Goal: Transaction & Acquisition: Purchase product/service

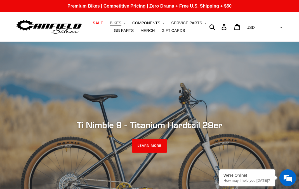
click at [110, 22] on span "BIKES" at bounding box center [115, 23] width 11 height 5
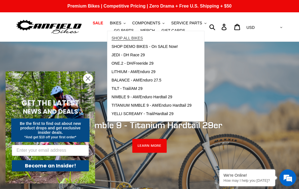
click at [115, 37] on span "SHOP ALL BIKES" at bounding box center [127, 38] width 31 height 5
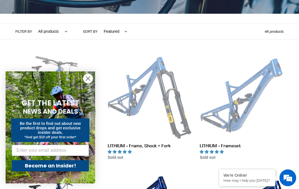
click at [86, 79] on circle "Close dialog" at bounding box center [87, 78] width 9 height 9
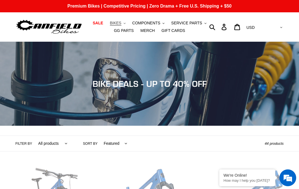
click at [110, 23] on span "BIKES" at bounding box center [115, 23] width 11 height 5
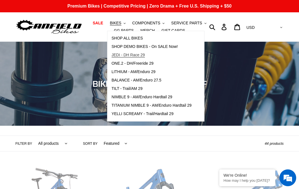
click at [124, 56] on span "JEDI - DH Race 29" at bounding box center [128, 55] width 33 height 5
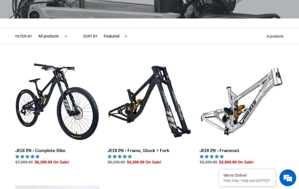
scroll to position [112, 0]
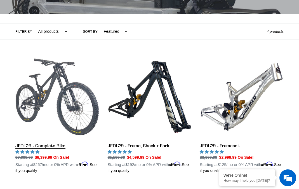
click at [71, 104] on link "JEDI 29 - Complete Bike" at bounding box center [57, 114] width 84 height 119
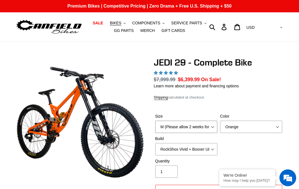
click at [170, 127] on select "M (Please allow 2 weeks for delivery) L (Please allow 2 weeks for delivery) XL …" at bounding box center [186, 127] width 62 height 12
select select "XL (Please allow 2 weeks for delivery)"
click at [155, 121] on select "M (Please allow 2 weeks for delivery) L (Please allow 2 weeks for delivery) XL …" at bounding box center [186, 127] width 62 height 12
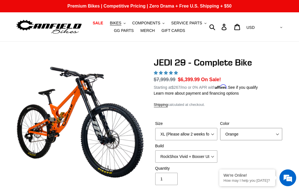
click at [232, 128] on select "Orange Stealth Black Raw" at bounding box center [251, 134] width 62 height 12
click at [220, 128] on select "Orange Stealth Black Raw" at bounding box center [251, 134] width 62 height 12
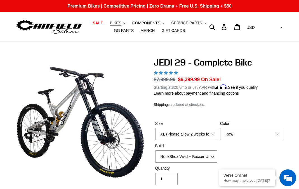
click at [233, 136] on select "Orange Stealth Black Raw" at bounding box center [251, 134] width 62 height 12
select select "Stealth Black"
click at [220, 128] on select "Orange Stealth Black Raw" at bounding box center [251, 134] width 62 height 12
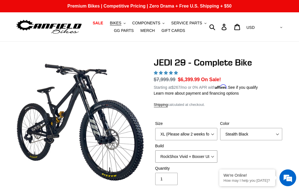
click at [170, 158] on select "RockShox Vivid + Boxxer ULT RC2 C3 200 + SRAM XO RockShox Vivid + Boxxer ULT RC…" at bounding box center [186, 156] width 62 height 12
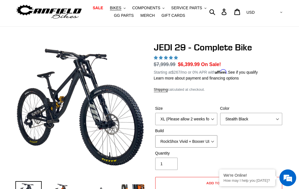
scroll to position [28, 0]
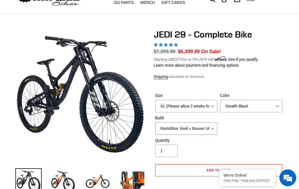
click at [186, 130] on select "RockShox Vivid + Boxxer ULT RC2 C3 200 + SRAM XO RockShox Vivid + Boxxer ULT RC…" at bounding box center [186, 128] width 62 height 12
select select "Fox DHX2 + Fox 40 Float Grip 2 203 + Shimano"
click at [155, 122] on select "RockShox Vivid + Boxxer ULT RC2 C3 200 + SRAM XO RockShox Vivid + Boxxer ULT RC…" at bounding box center [186, 128] width 62 height 12
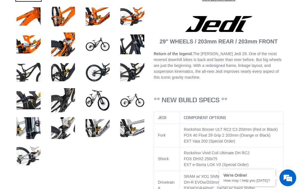
scroll to position [224, 0]
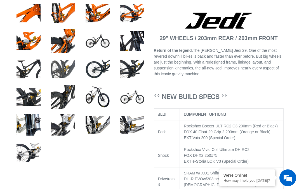
click at [59, 70] on img at bounding box center [63, 69] width 26 height 26
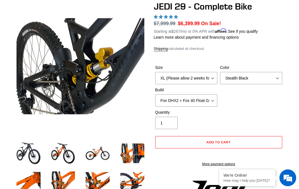
scroll to position [168, 0]
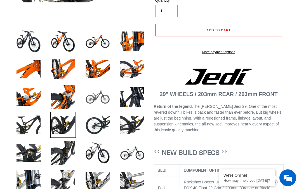
click at [107, 97] on img at bounding box center [98, 97] width 26 height 26
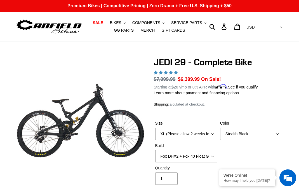
scroll to position [0, 0]
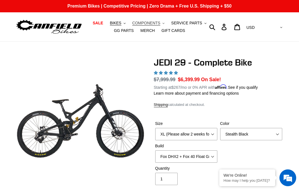
click at [138, 23] on span "COMPONENTS" at bounding box center [146, 23] width 28 height 5
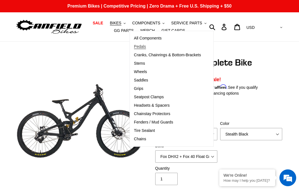
click at [137, 45] on link "Pedals" at bounding box center [168, 47] width 76 height 8
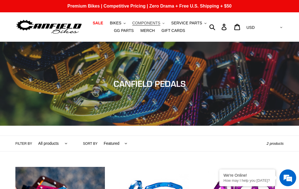
click at [135, 23] on span "COMPONENTS" at bounding box center [146, 23] width 28 height 5
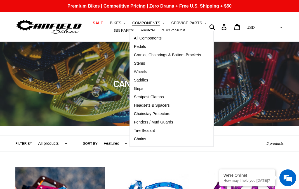
click at [134, 74] on span "Wheels" at bounding box center [140, 71] width 13 height 5
